Goal: Information Seeking & Learning: Learn about a topic

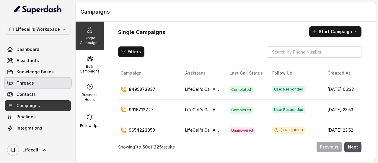
click at [25, 83] on span "Threads" at bounding box center [25, 83] width 17 height 6
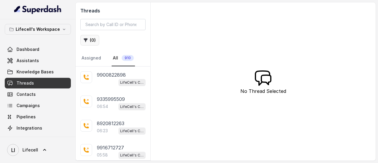
click at [93, 40] on button "( 0 )" at bounding box center [89, 40] width 19 height 11
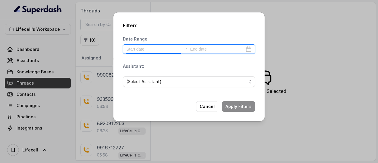
click at [139, 50] on input at bounding box center [153, 49] width 54 height 7
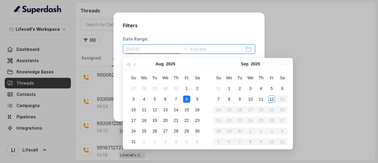
type input "[DATE]"
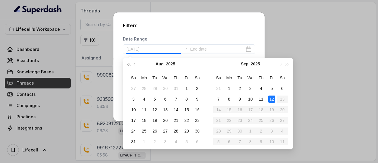
click at [273, 99] on div "12" at bounding box center [271, 98] width 7 height 7
type input "[DATE]"
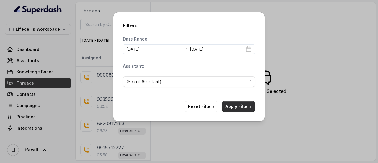
click at [238, 104] on button "Apply Filters" at bounding box center [238, 106] width 33 height 11
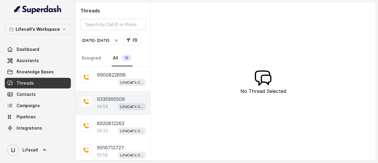
click at [118, 103] on p "9335995509" at bounding box center [111, 98] width 28 height 7
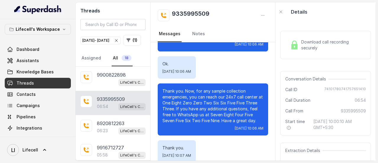
scroll to position [1988, 0]
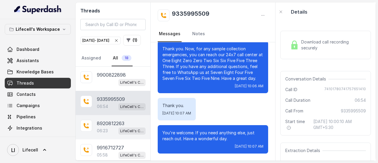
click at [110, 134] on div "06:23 LifeCell's Call Assistant" at bounding box center [121, 131] width 49 height 8
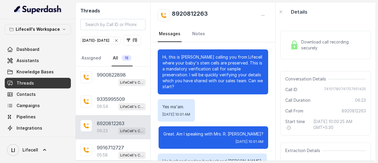
scroll to position [1878, 0]
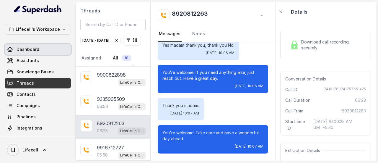
click at [37, 47] on span "Dashboard" at bounding box center [28, 49] width 23 height 6
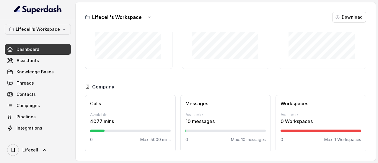
scroll to position [42, 0]
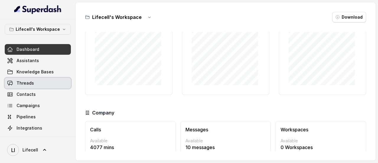
click at [32, 83] on span "Threads" at bounding box center [25, 83] width 17 height 6
